Goal: Navigation & Orientation: Find specific page/section

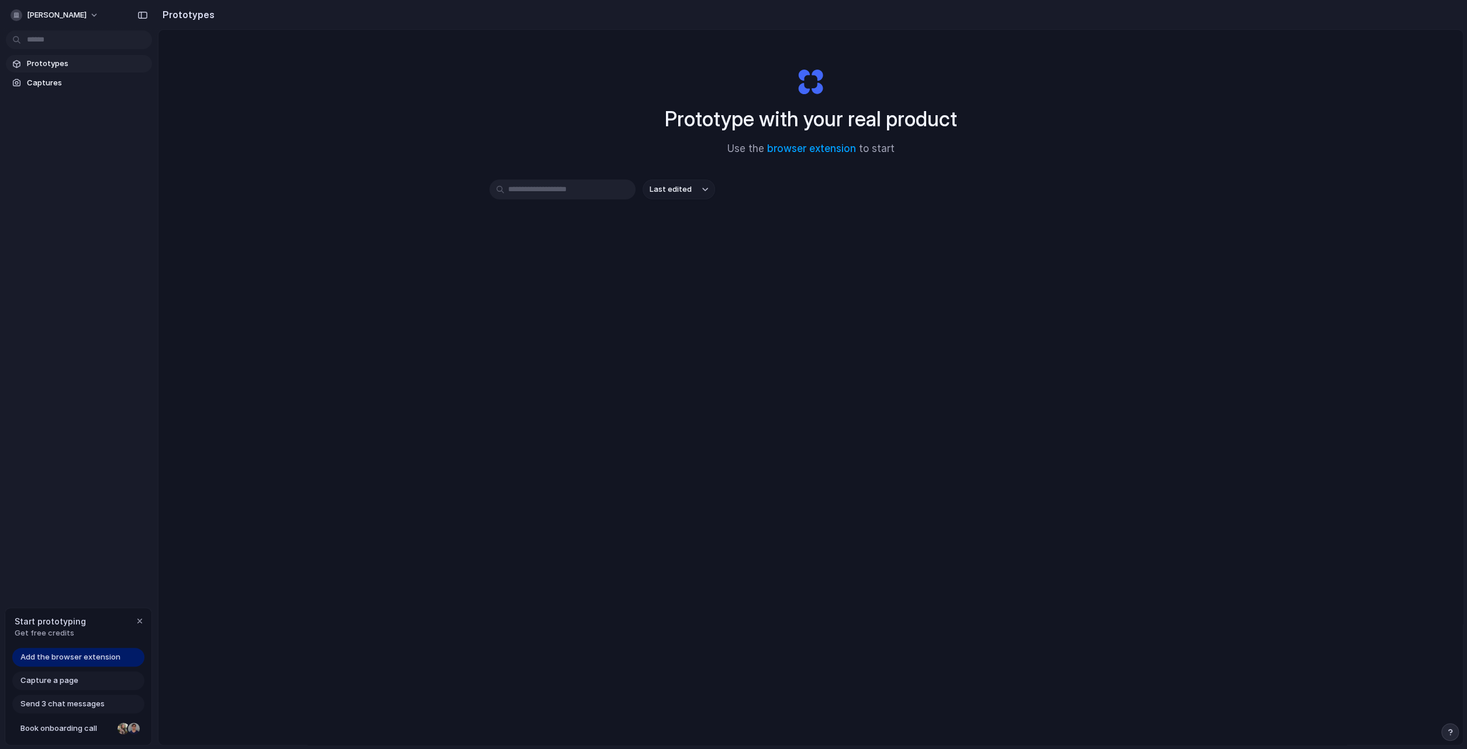
click at [97, 659] on span "Add the browser extension" at bounding box center [70, 657] width 100 height 12
click at [98, 13] on button "[PERSON_NAME]" at bounding box center [55, 15] width 99 height 19
click at [321, 98] on div "Settings Invite members Change theme Sign out" at bounding box center [733, 374] width 1467 height 749
click at [102, 72] on link "Prototypes" at bounding box center [79, 64] width 146 height 18
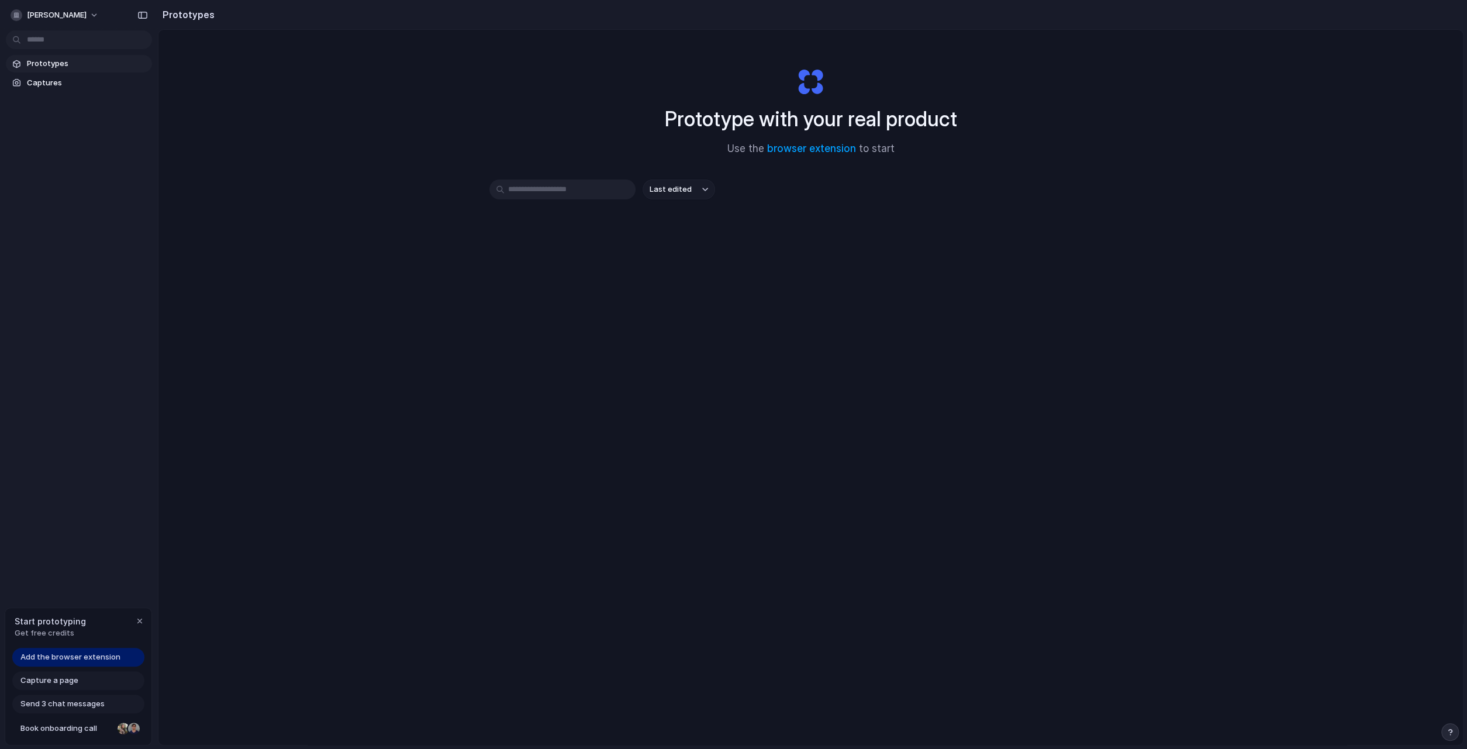
click at [680, 189] on span "Last edited" at bounding box center [671, 190] width 42 height 12
click at [474, 461] on div "Last edited Last created Alphabetical" at bounding box center [733, 374] width 1467 height 749
click at [87, 13] on button "[PERSON_NAME]" at bounding box center [55, 15] width 99 height 19
click at [509, 151] on div "Settings Invite members Change theme Sign out" at bounding box center [733, 374] width 1467 height 749
click at [49, 82] on span "Captures" at bounding box center [87, 83] width 120 height 12
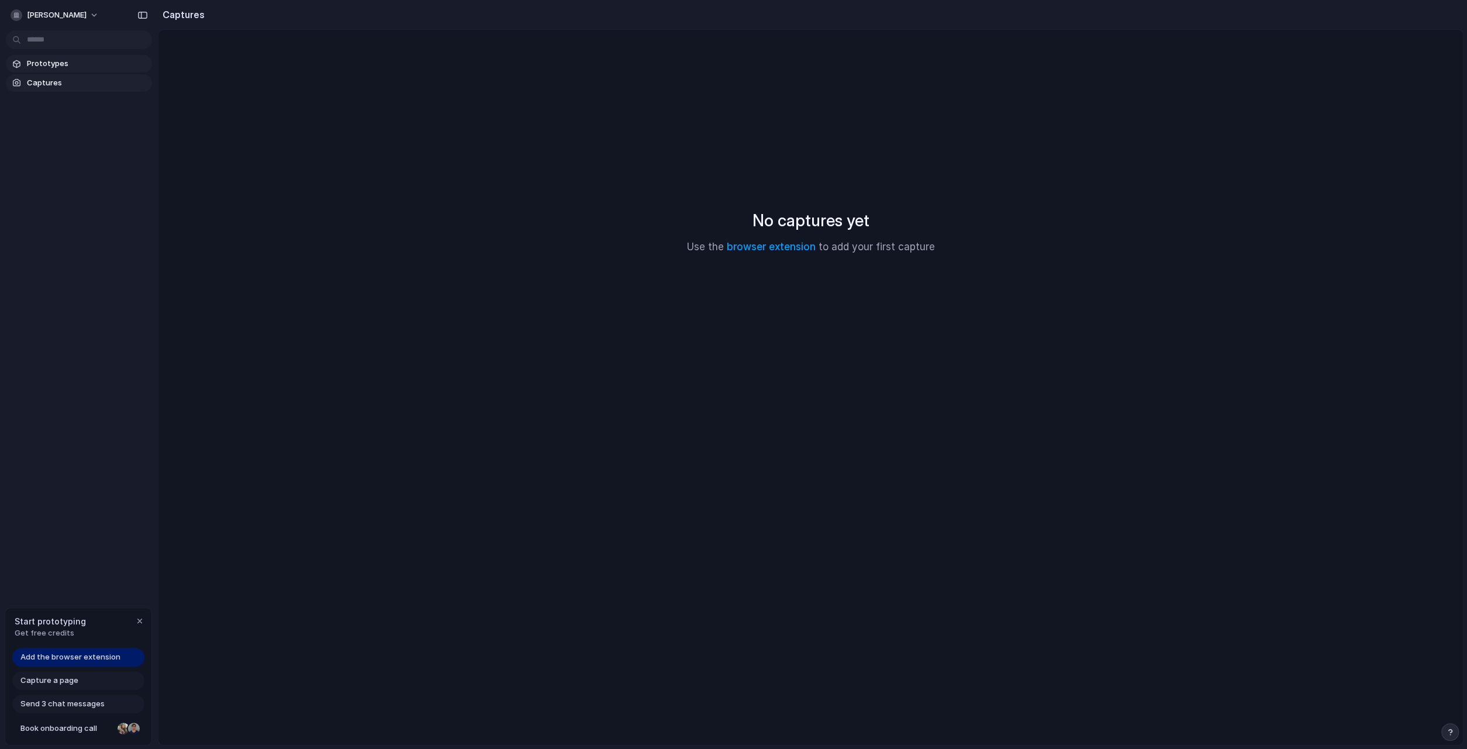
click at [57, 66] on span "Prototypes" at bounding box center [87, 64] width 120 height 12
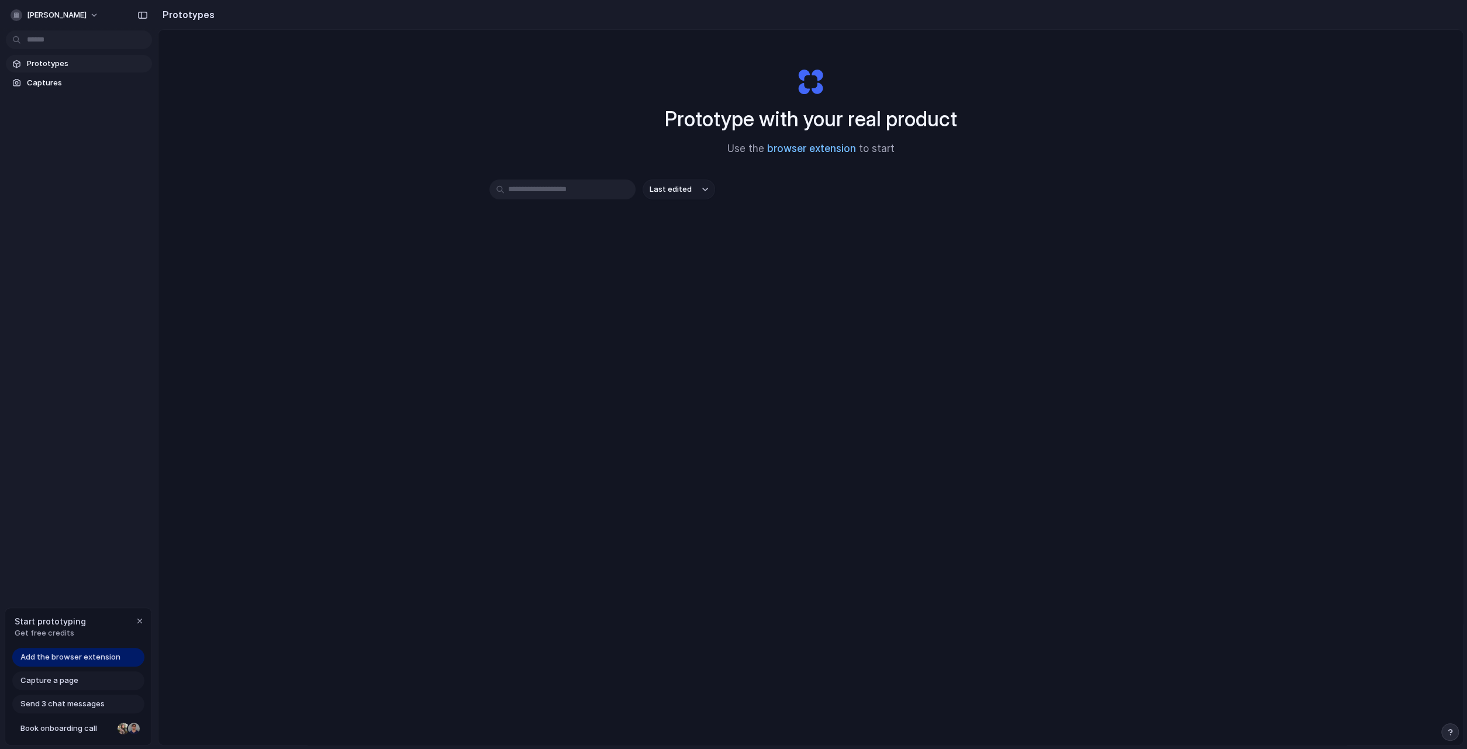
click at [805, 146] on link "browser extension" at bounding box center [811, 149] width 89 height 12
click at [142, 15] on div "button" at bounding box center [142, 15] width 11 height 8
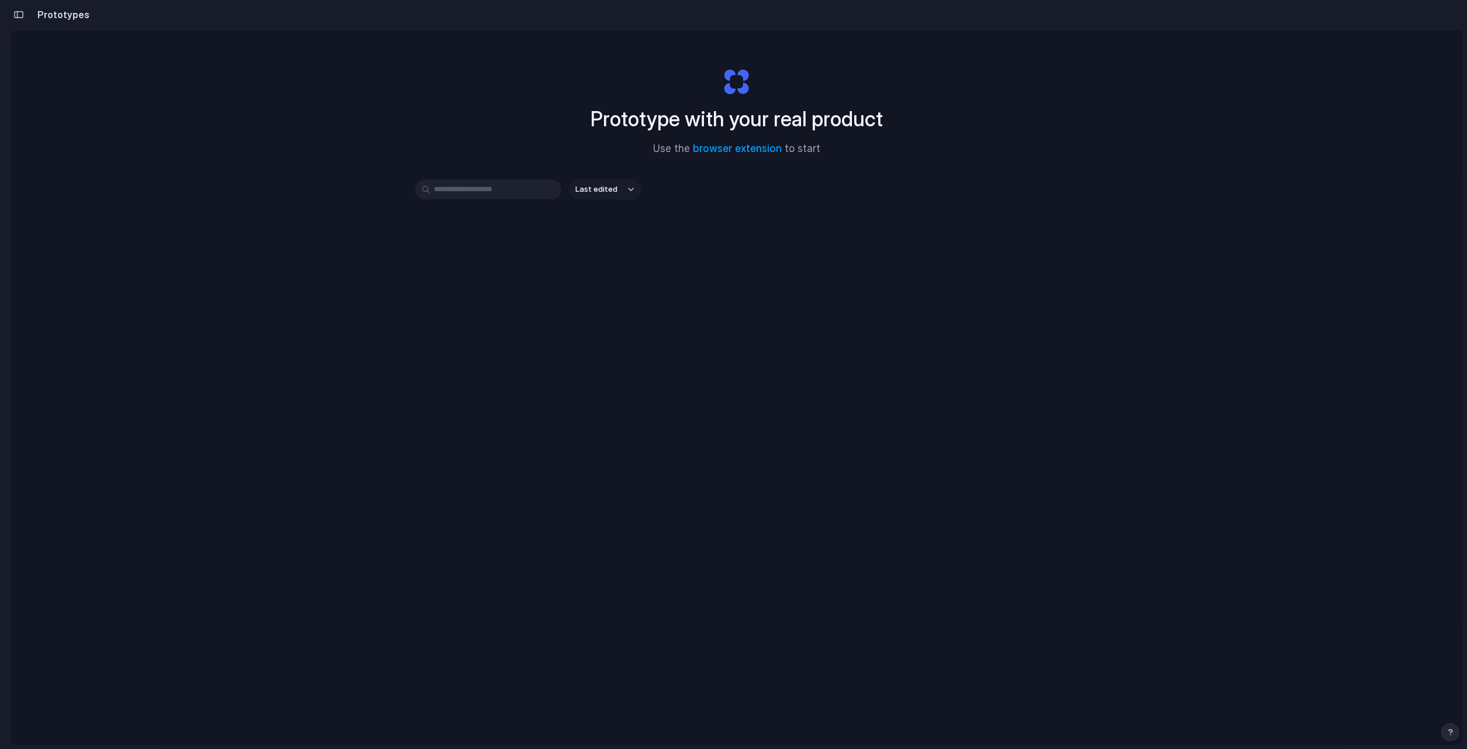
click at [77, 16] on h2 "Prototypes" at bounding box center [61, 15] width 57 height 14
click at [71, 15] on h2 "Prototypes" at bounding box center [61, 15] width 57 height 14
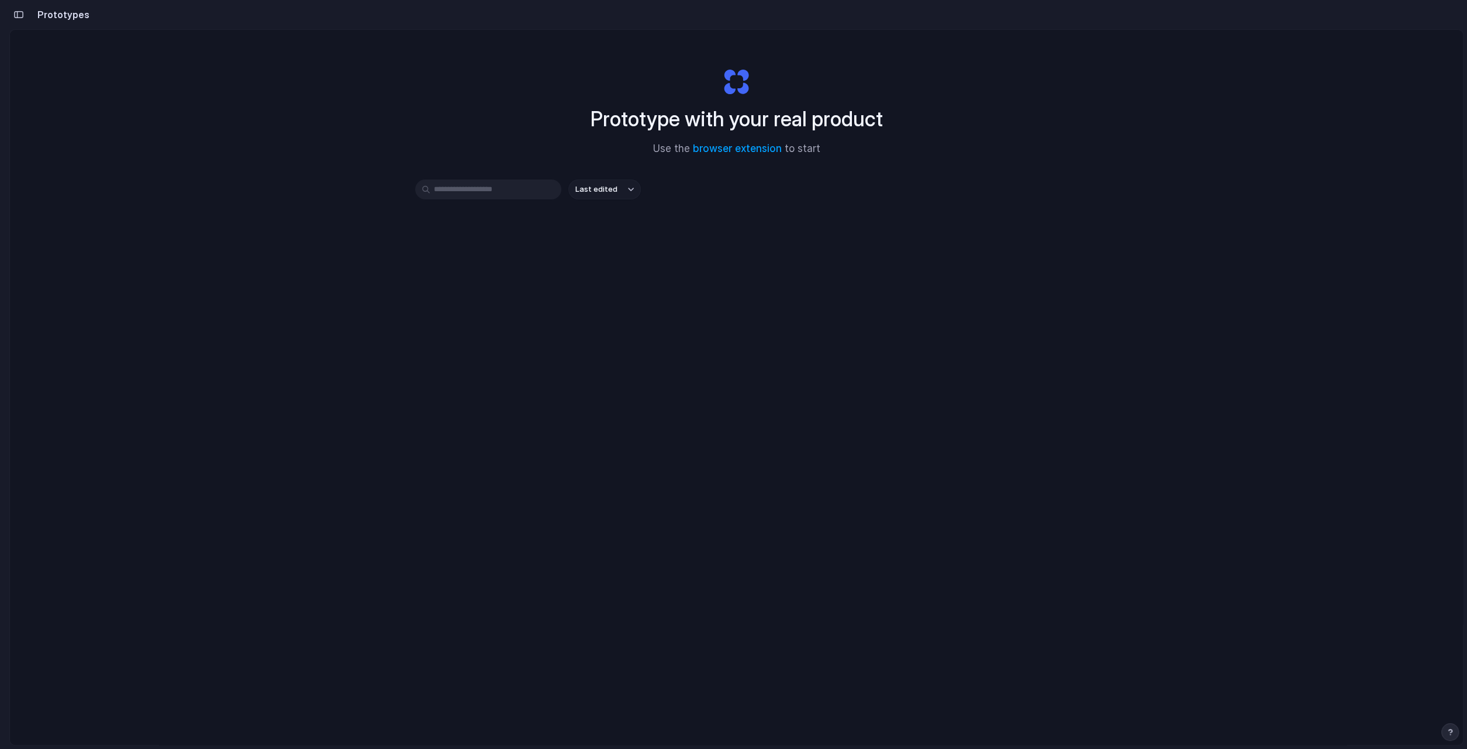
click at [624, 185] on button "Last edited" at bounding box center [604, 190] width 73 height 20
click at [53, 12] on div "Last edited Last created Alphabetical" at bounding box center [733, 374] width 1467 height 749
click at [19, 16] on div "button" at bounding box center [18, 15] width 11 height 8
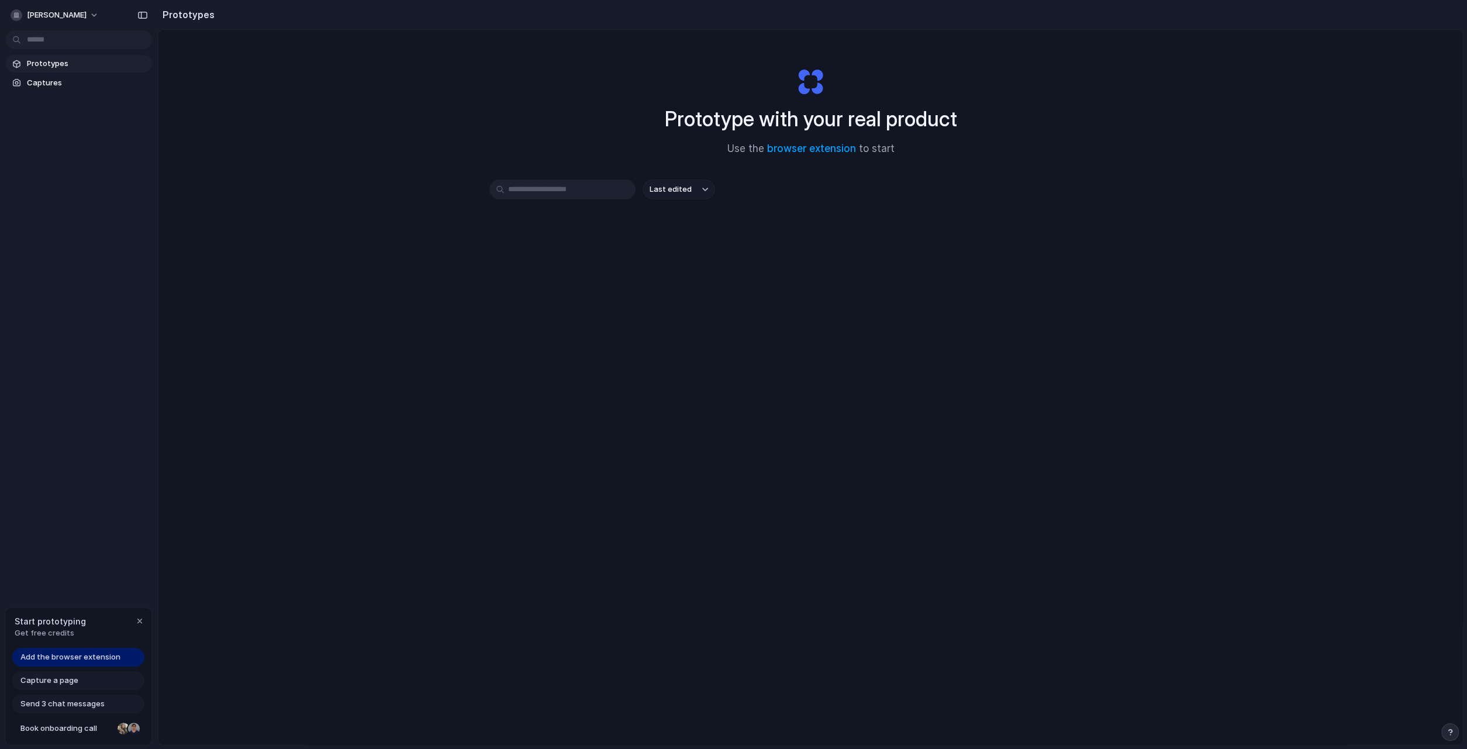
click at [67, 709] on span "Send 3 chat messages" at bounding box center [62, 704] width 84 height 12
click at [68, 700] on span "Send 3 chat messages" at bounding box center [62, 704] width 84 height 12
click at [108, 667] on div "Add the browser extension Capture a page Send 3 chat messages Book onboarding c…" at bounding box center [78, 696] width 146 height 97
click at [109, 657] on span "Add the browser extension" at bounding box center [70, 657] width 100 height 12
click at [832, 145] on link "browser extension" at bounding box center [811, 149] width 89 height 12
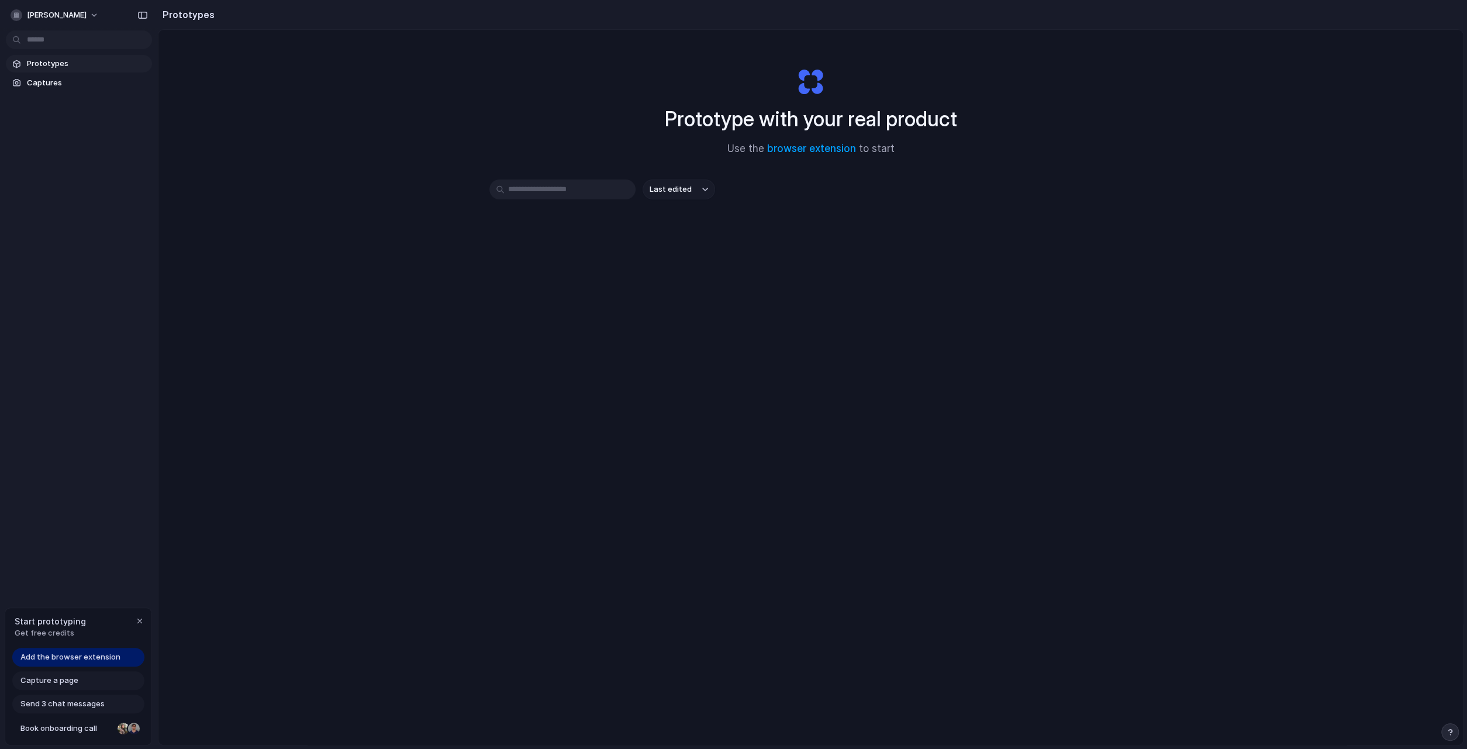
click at [354, 161] on div "Prototype with your real product Use the browser extension to start Last edited" at bounding box center [810, 418] width 1305 height 777
